Goal: Information Seeking & Learning: Learn about a topic

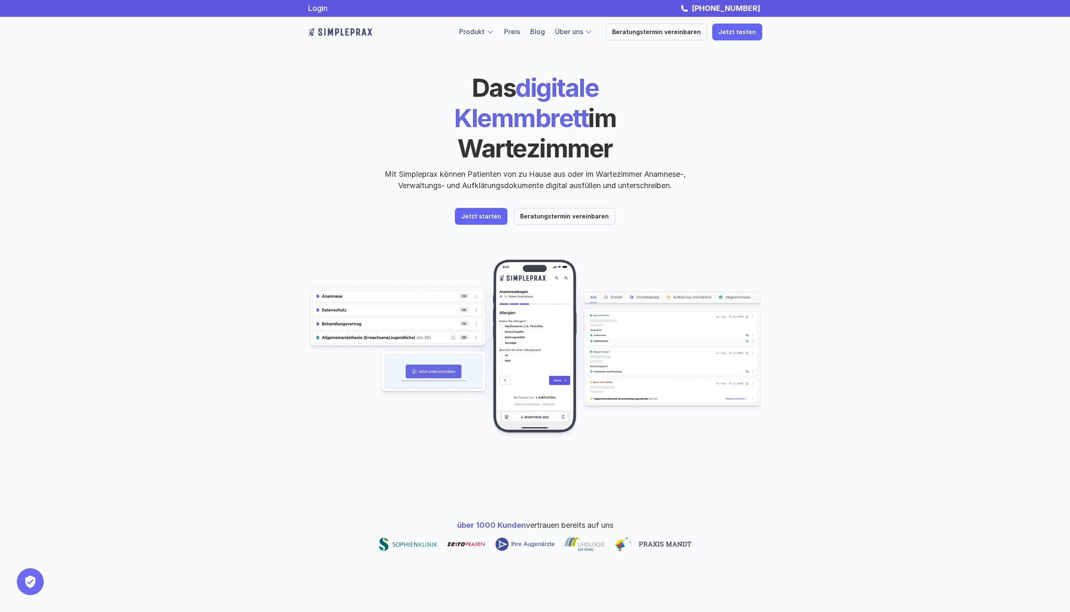
click at [511, 30] on div "Produkt Preis Blog Über uns" at bounding box center [525, 31] width 133 height 11
click at [514, 31] on link "Preis" at bounding box center [512, 31] width 16 height 8
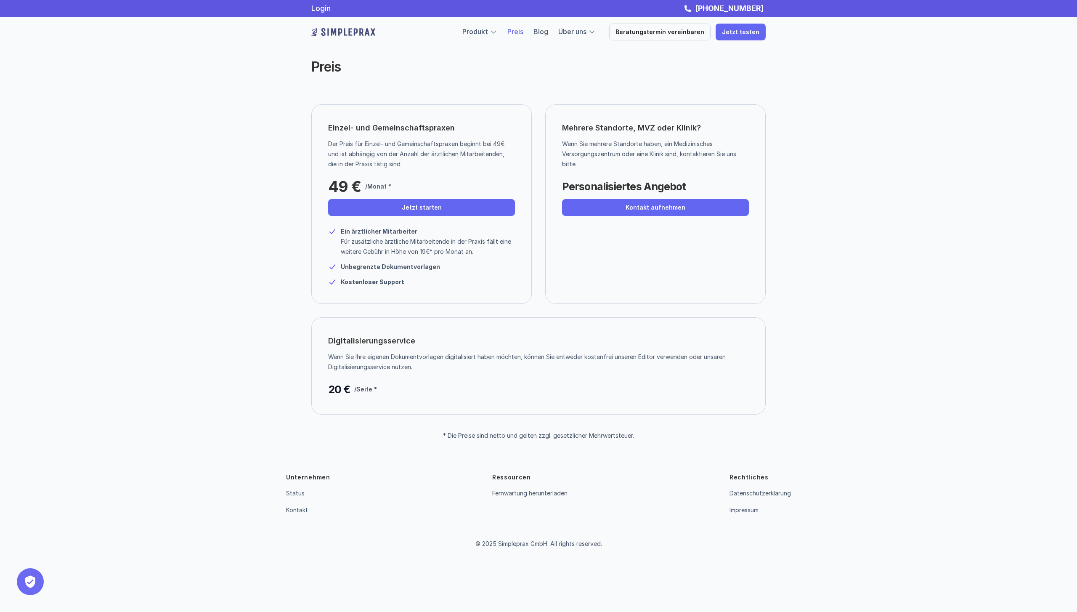
click at [519, 30] on link "Preis" at bounding box center [515, 31] width 16 height 8
click at [426, 206] on p "Jetzt starten" at bounding box center [422, 207] width 40 height 7
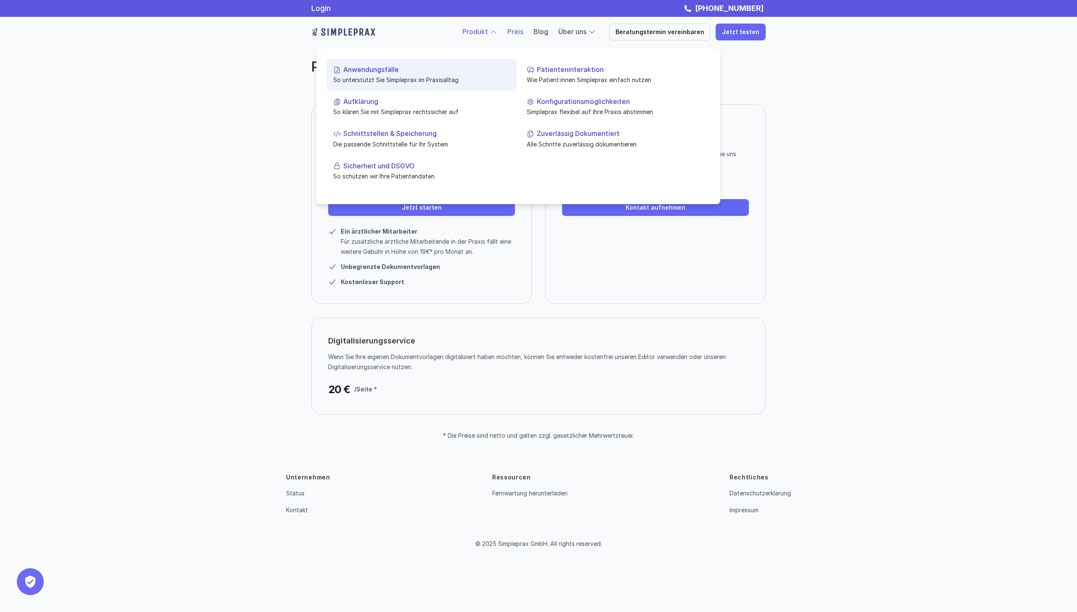
click at [384, 74] on link "Anwendungsfälle So unterstützt Sie Simpleprax im Praxisalltag" at bounding box center [421, 75] width 190 height 32
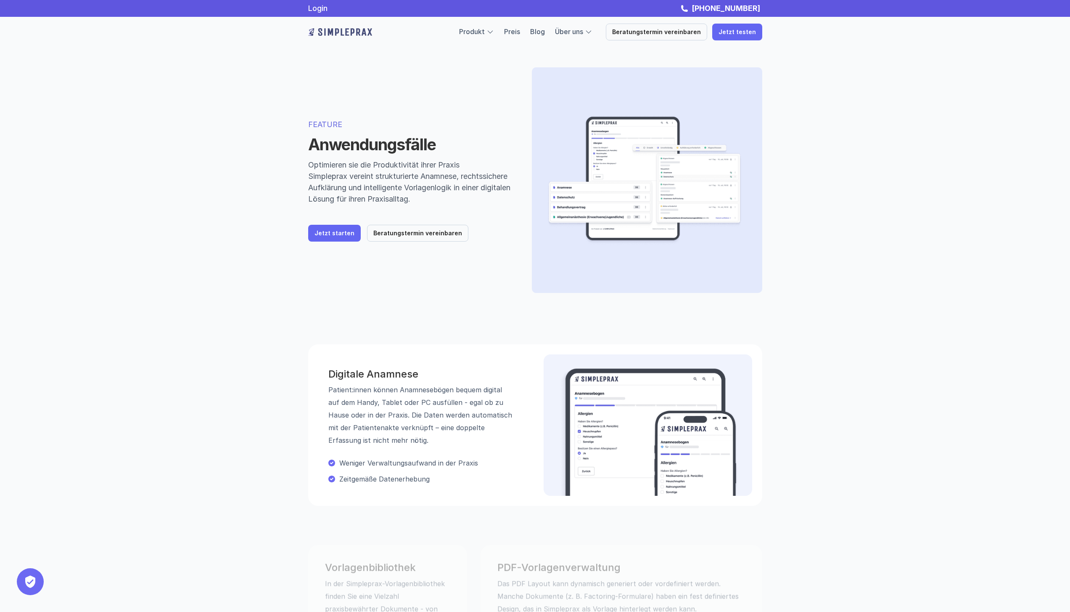
click at [614, 185] on img at bounding box center [644, 180] width 198 height 199
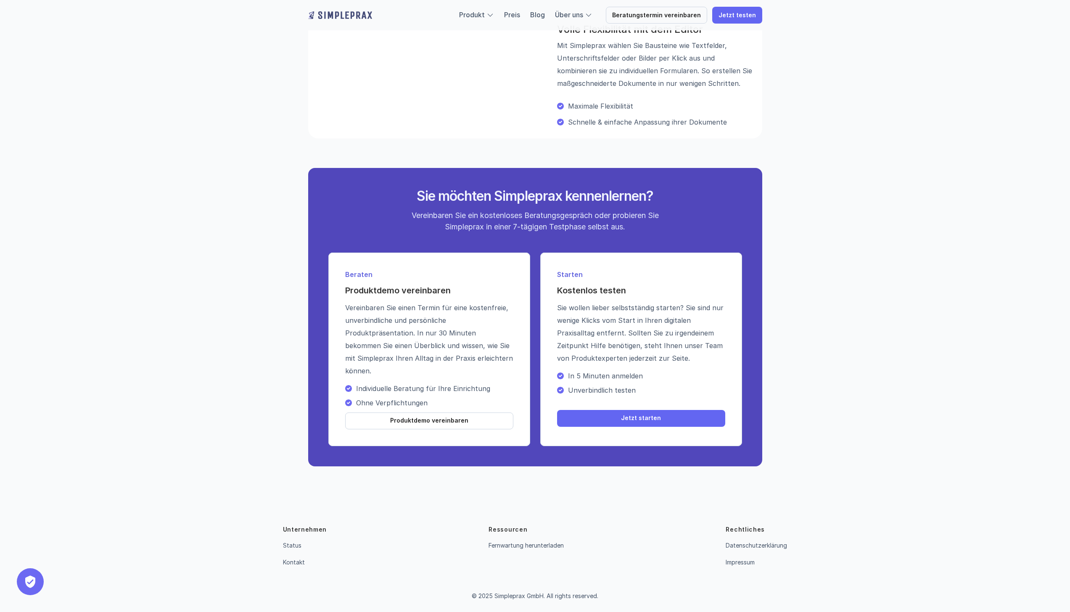
scroll to position [1108, 0]
click at [734, 558] on link "Impressum" at bounding box center [740, 561] width 29 height 7
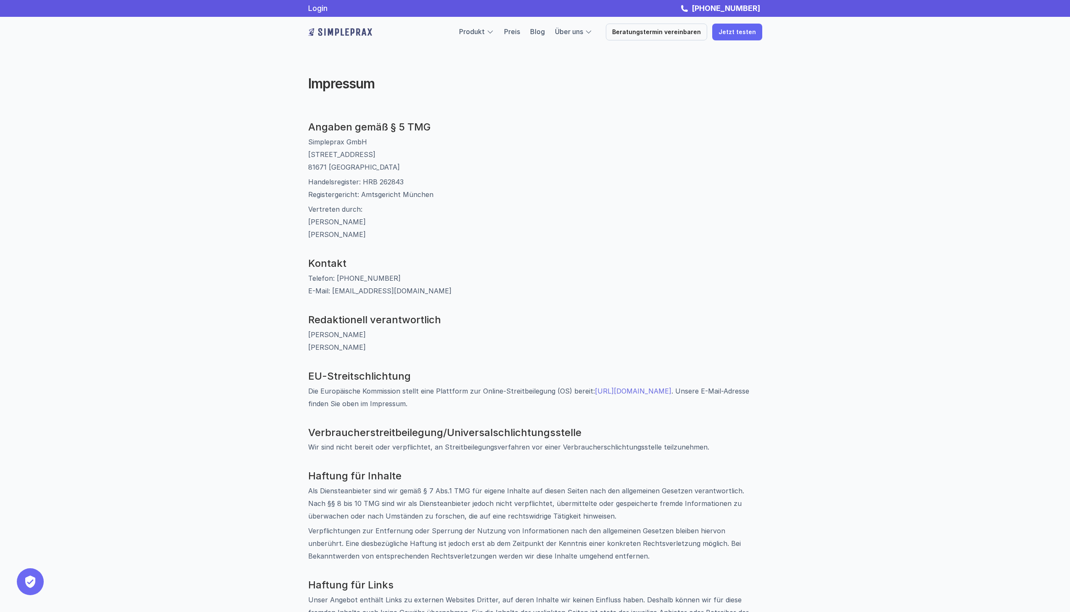
drag, startPoint x: 530, startPoint y: 252, endPoint x: 525, endPoint y: 242, distance: 11.1
click at [530, 252] on div "Angaben gemäß § 5 TMG Simpleprax GmbH [STREET_ADDRESS] Handelsregister: HRB 262…" at bounding box center [535, 456] width 454 height 671
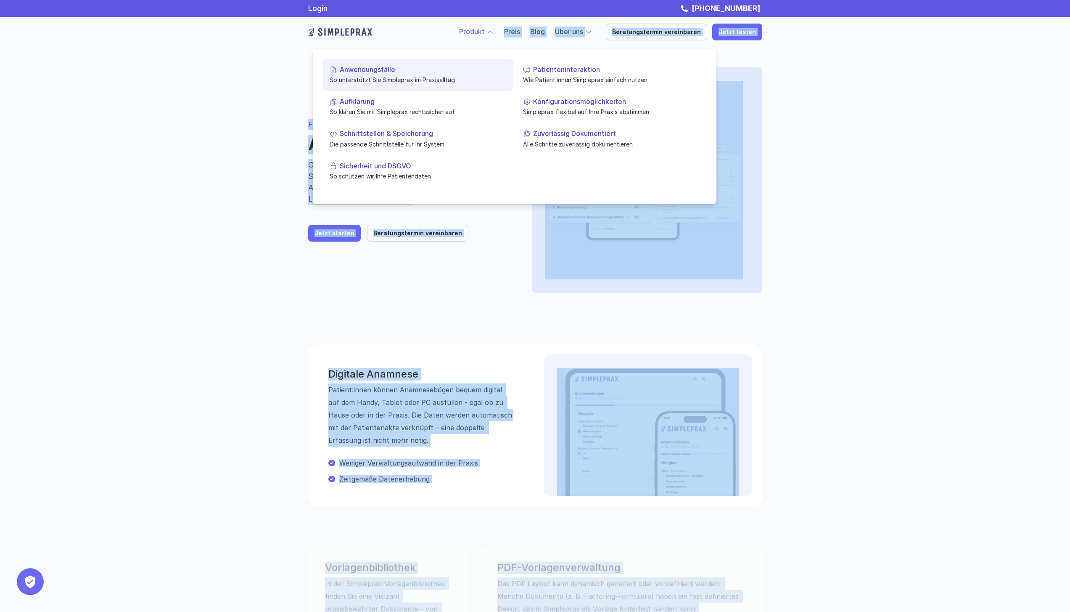
drag, startPoint x: 499, startPoint y: 34, endPoint x: 430, endPoint y: 68, distance: 76.6
click at [431, 79] on p "So unterstützt Sie Simpleprax im Praxisalltag" at bounding box center [418, 79] width 177 height 9
click at [381, 72] on p "Anwendungsfälle" at bounding box center [423, 70] width 167 height 8
click at [397, 67] on p "Anwendungsfälle" at bounding box center [423, 70] width 167 height 8
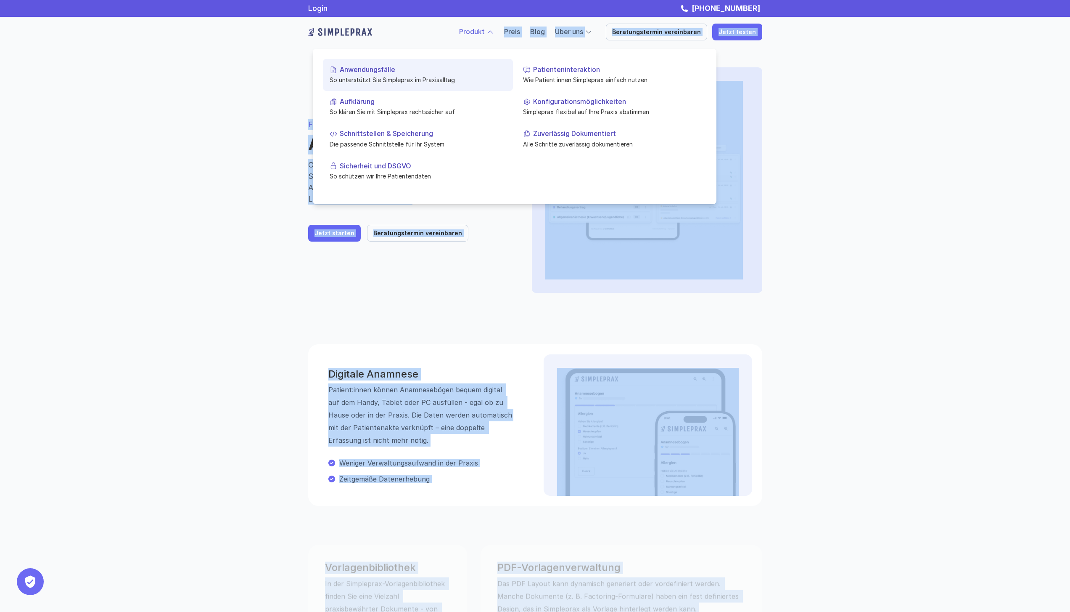
click at [397, 67] on p "Anwendungsfälle" at bounding box center [423, 70] width 167 height 8
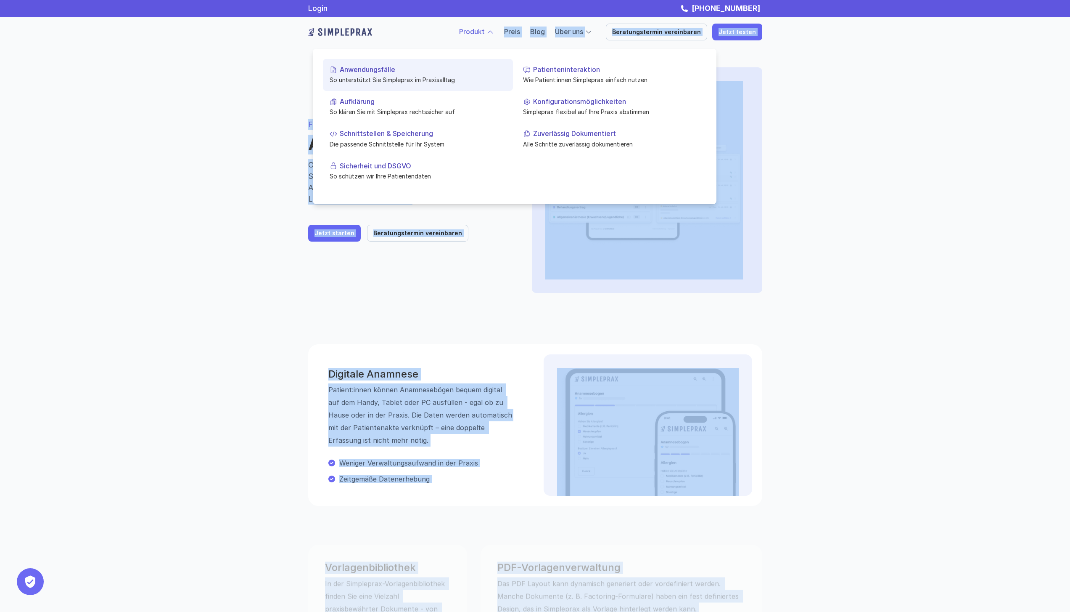
click at [403, 87] on link "Anwendungsfälle So unterstützt Sie Simpleprax im Praxisalltag" at bounding box center [418, 75] width 190 height 32
click at [535, 75] on p "Wie Patient:innen Simpleprax einfach nutzen" at bounding box center [611, 79] width 177 height 9
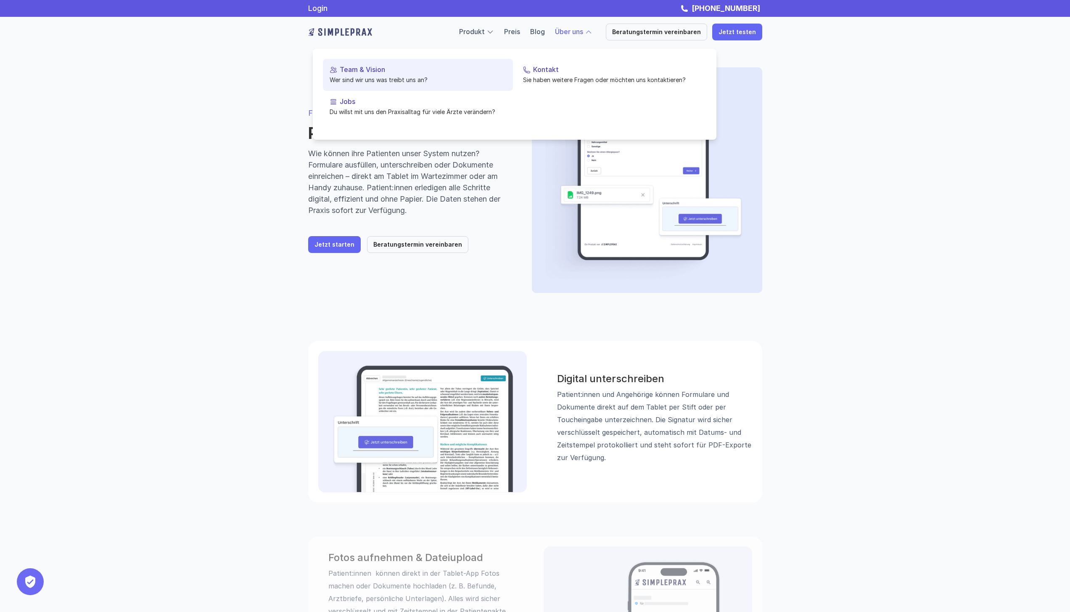
click at [391, 80] on p "Wer sind wir uns was treibt uns an?" at bounding box center [418, 79] width 177 height 9
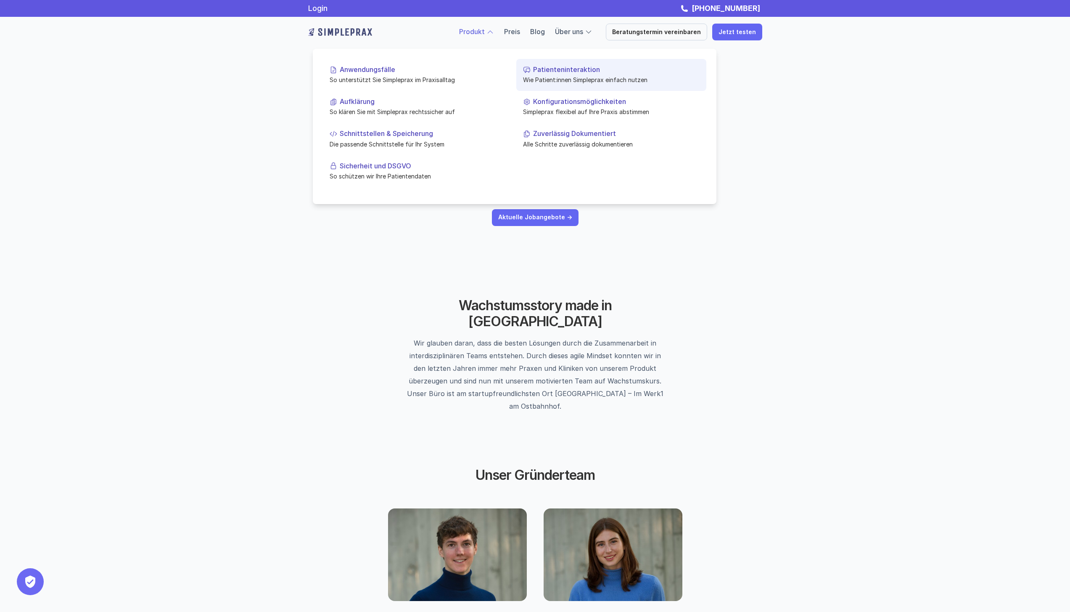
click at [569, 74] on link "Patienteninteraktion Wie Patient:innen Simpleprax einfach nutzen" at bounding box center [611, 75] width 190 height 32
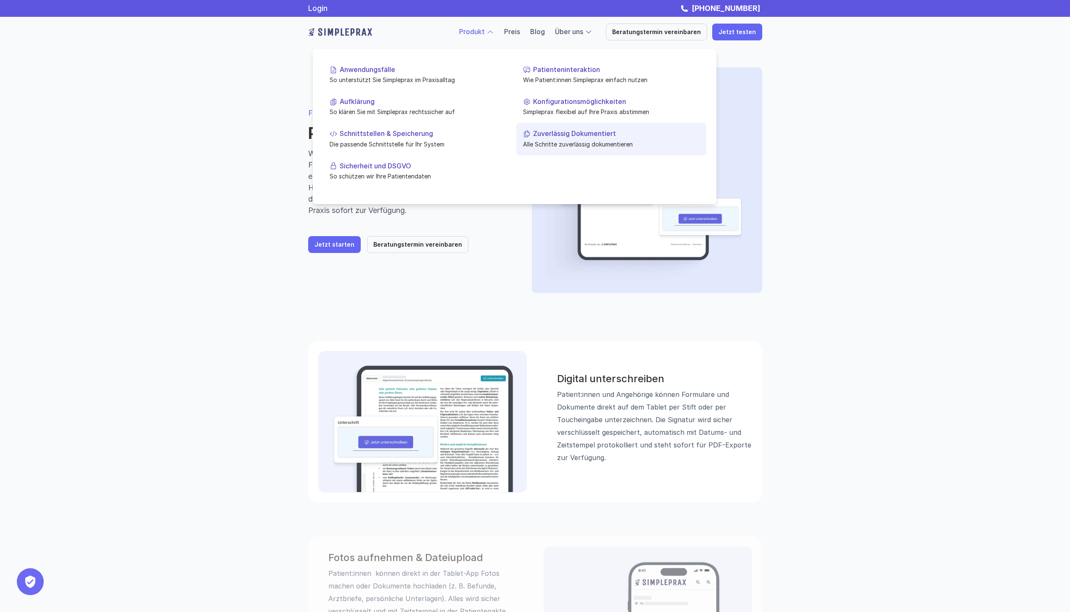
click at [552, 137] on p "Zuverlässig Dokumentiert" at bounding box center [616, 134] width 167 height 8
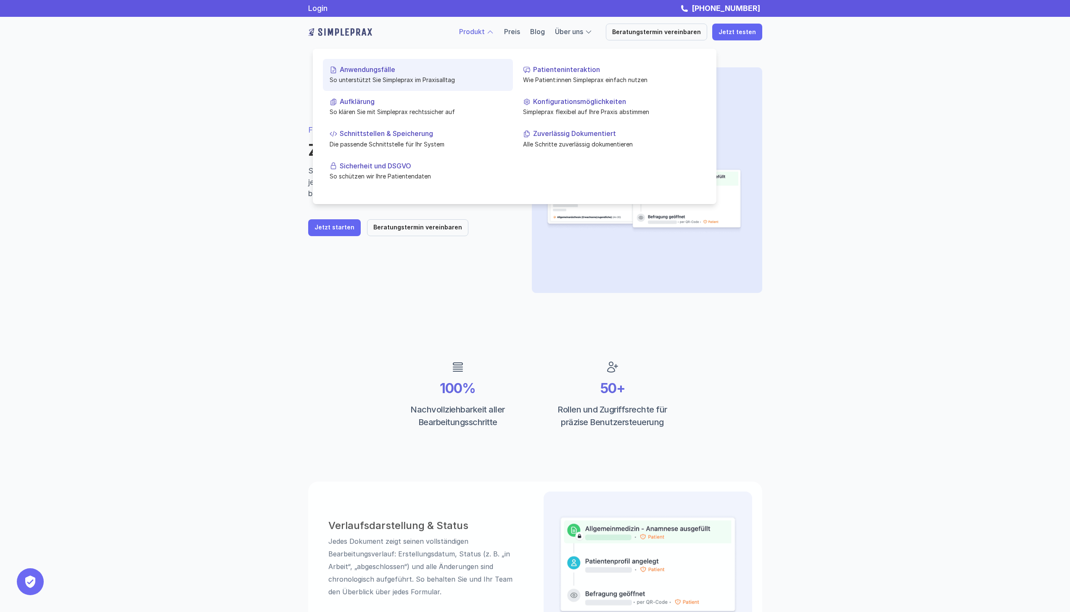
click at [428, 69] on p "Anwendungsfälle" at bounding box center [423, 70] width 167 height 8
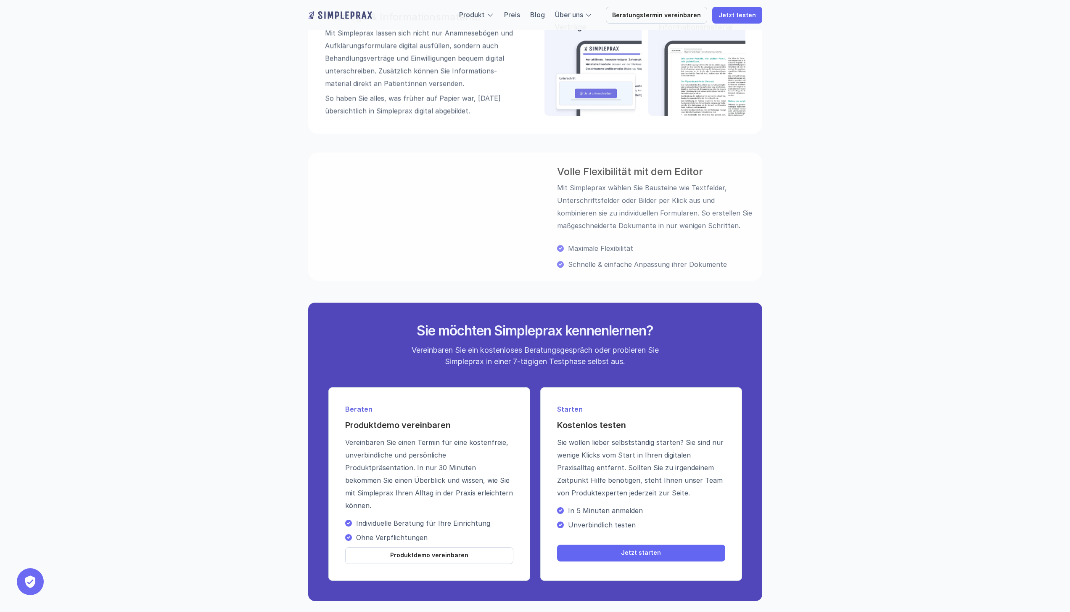
scroll to position [1001, 0]
